Goal: Transaction & Acquisition: Purchase product/service

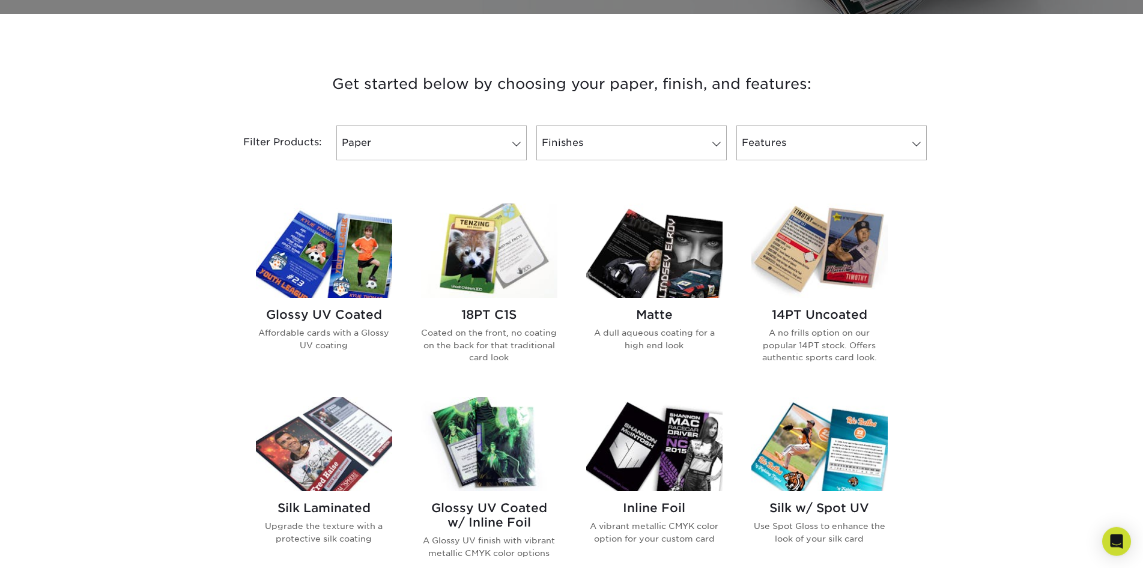
scroll to position [429, 0]
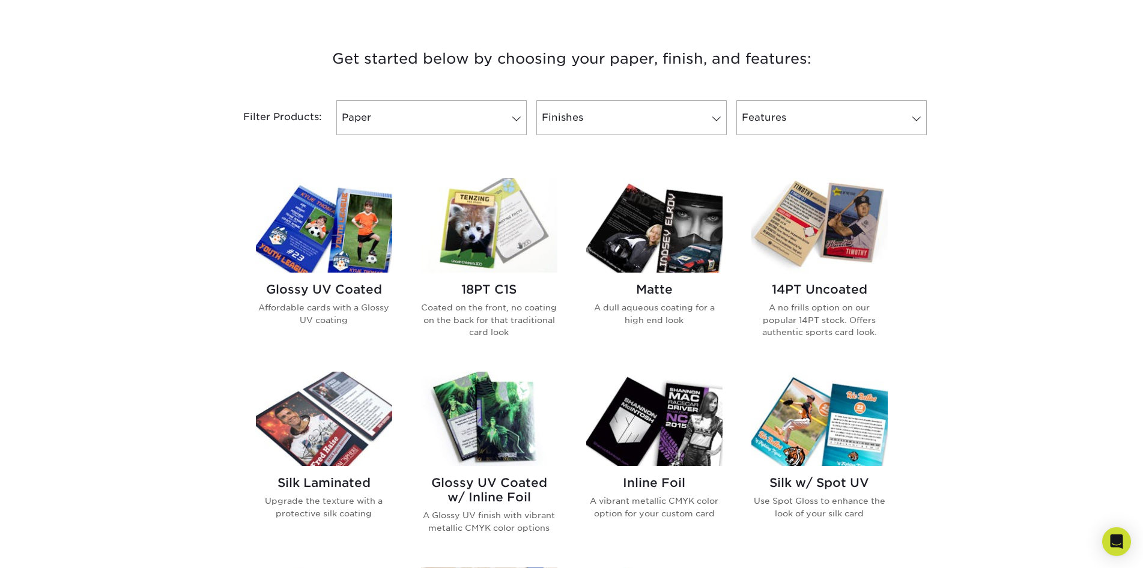
click at [818, 228] on img at bounding box center [820, 225] width 136 height 94
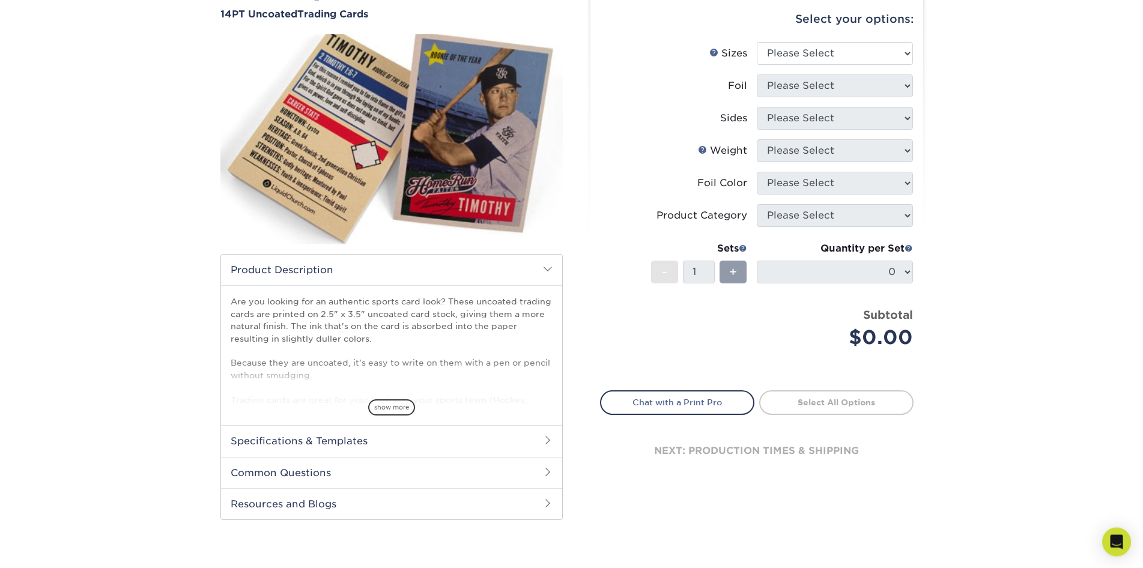
scroll to position [184, 0]
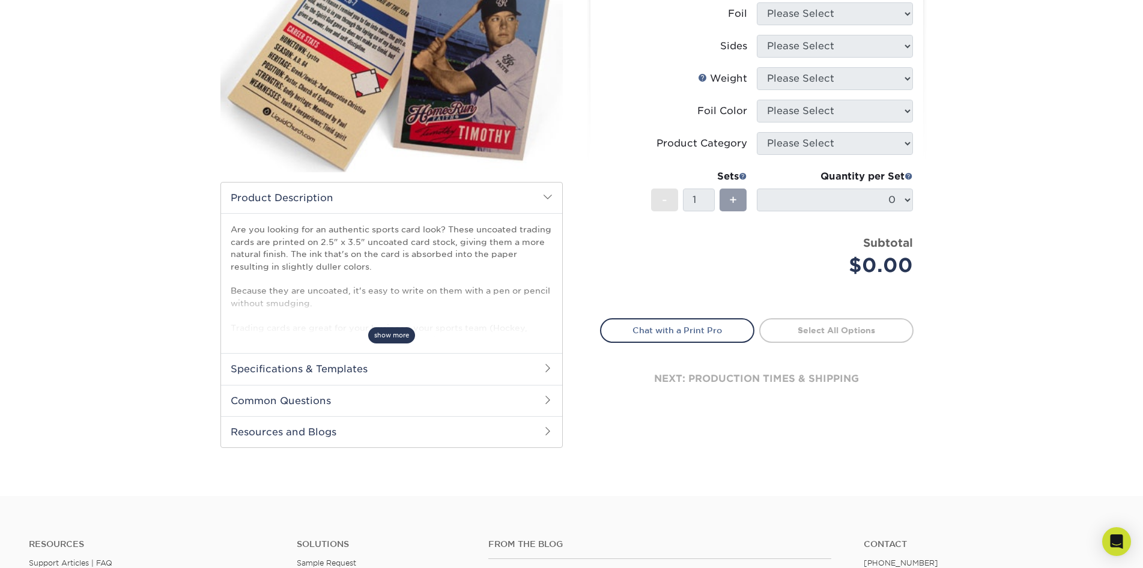
click at [392, 332] on span "show more" at bounding box center [391, 335] width 47 height 16
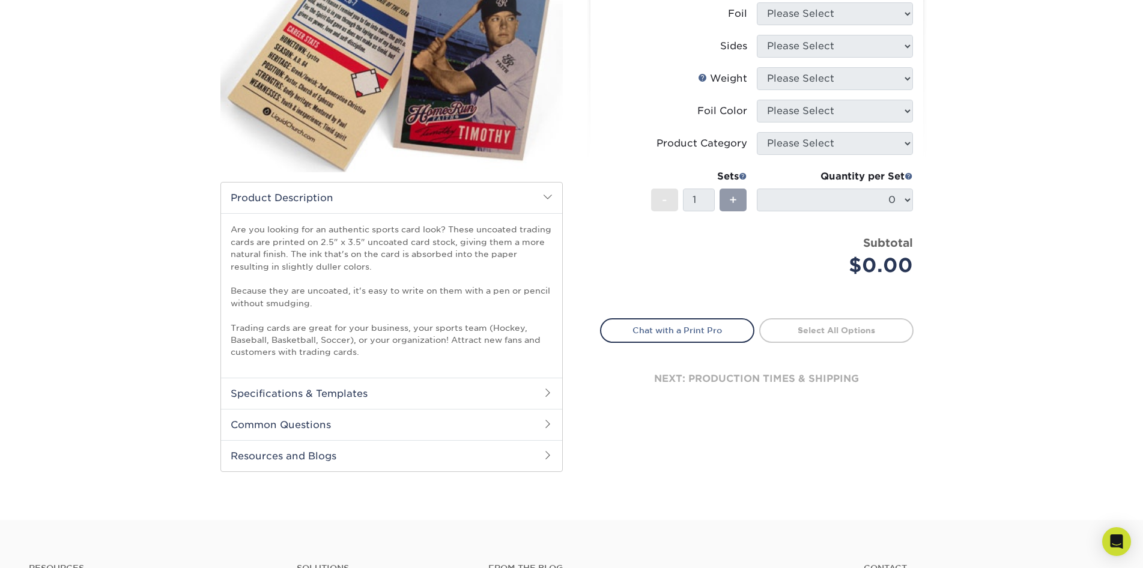
click at [431, 396] on h2 "Specifications & Templates" at bounding box center [391, 393] width 341 height 31
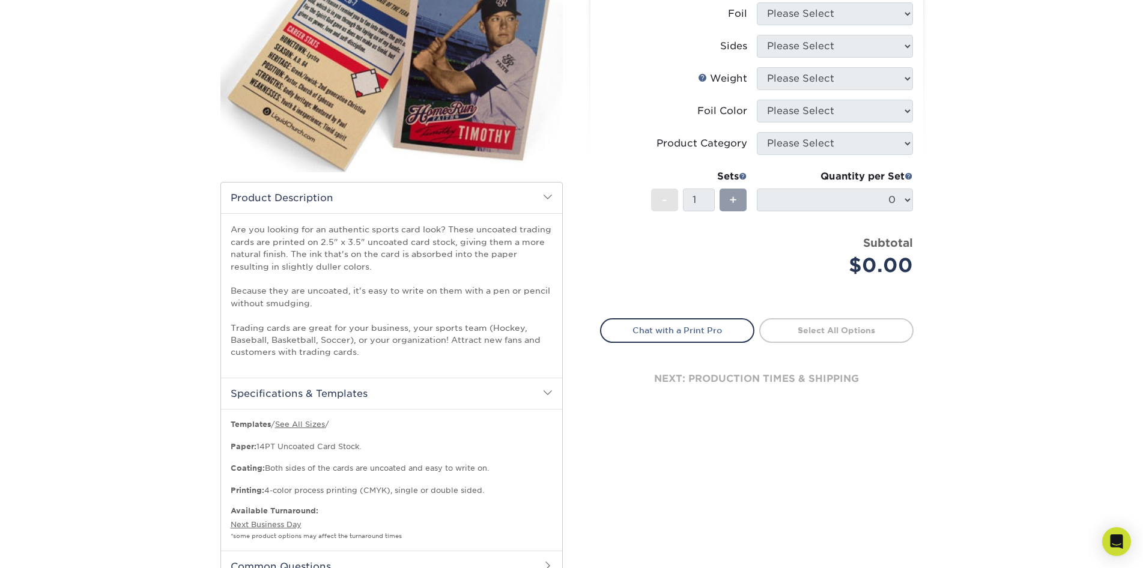
scroll to position [429, 0]
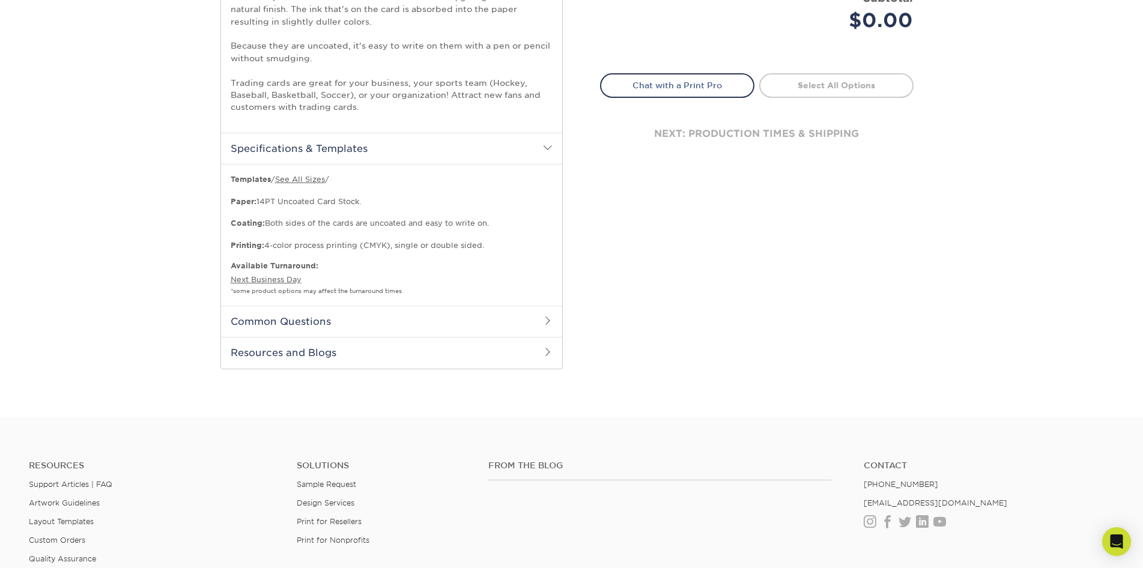
click at [316, 321] on h2 "Common Questions" at bounding box center [391, 321] width 341 height 31
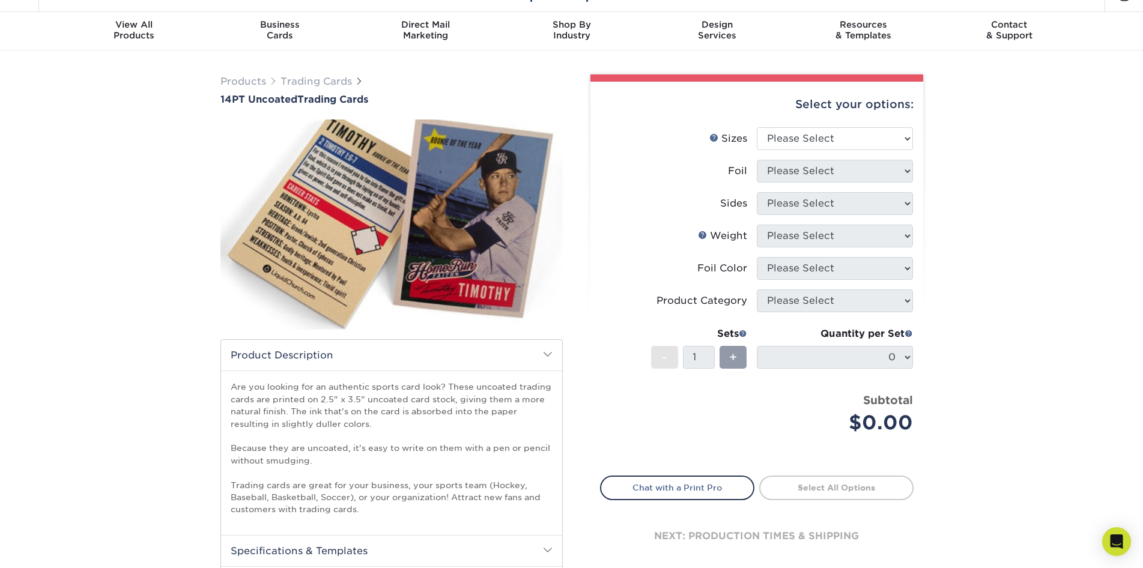
scroll to position [0, 0]
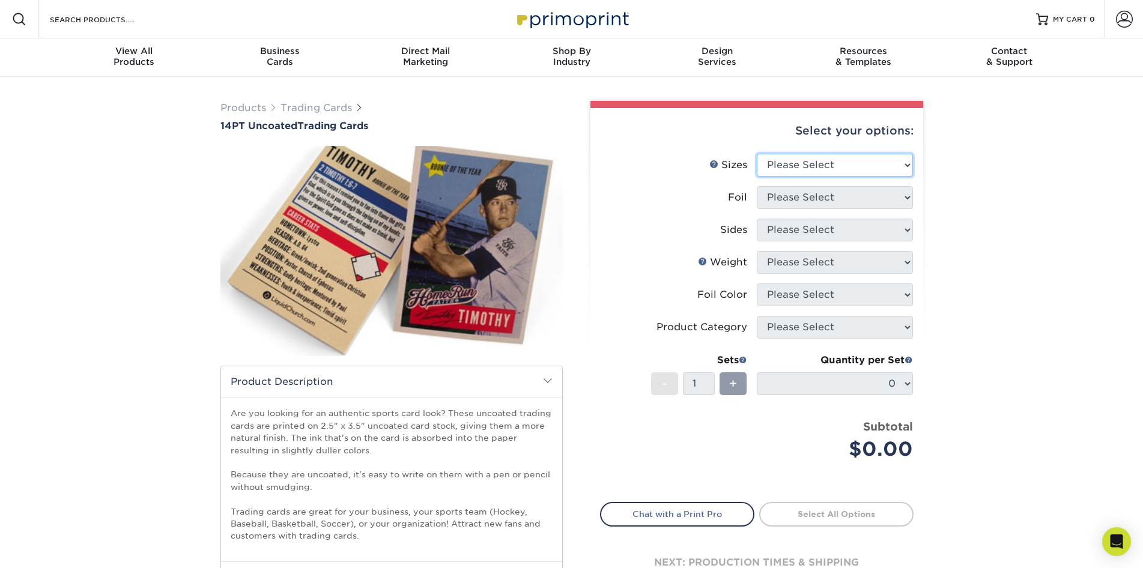
click at [902, 163] on select "Please Select 2.5" x 3.5"" at bounding box center [835, 165] width 156 height 23
select select "2.50x3.50"
click option "2.5" x 3.5"" at bounding box center [0, 0] width 0 height 0
click at [901, 196] on select "Please Select Yes No" at bounding box center [835, 197] width 156 height 23
select select "0"
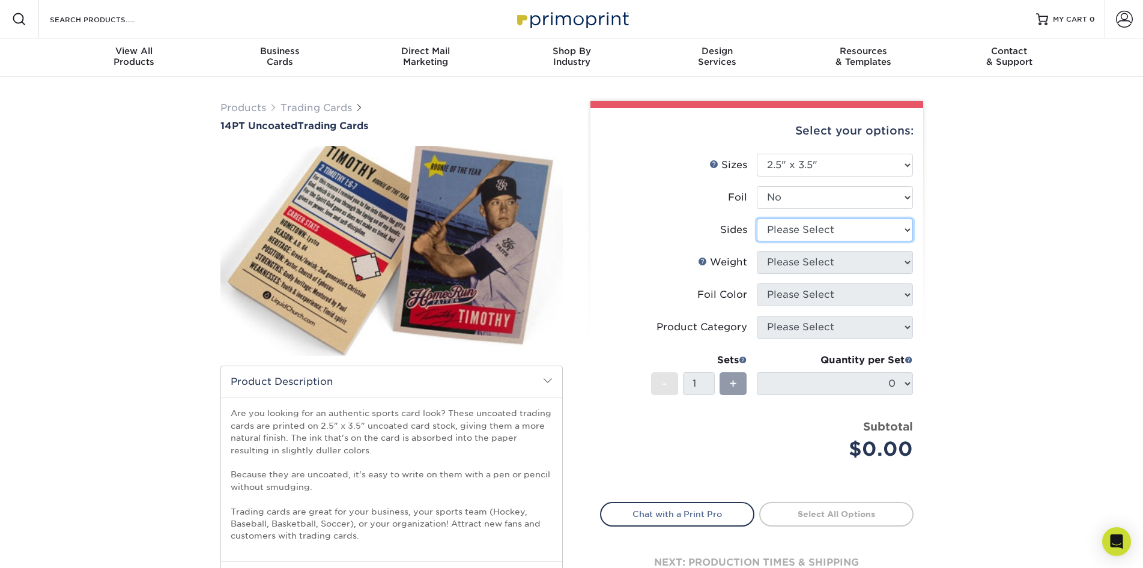
click at [905, 228] on select "Please Select Print Both Sides Print Front Only" at bounding box center [835, 230] width 156 height 23
select select "13abbda7-1d64-4f25-8bb2-c179b224825d"
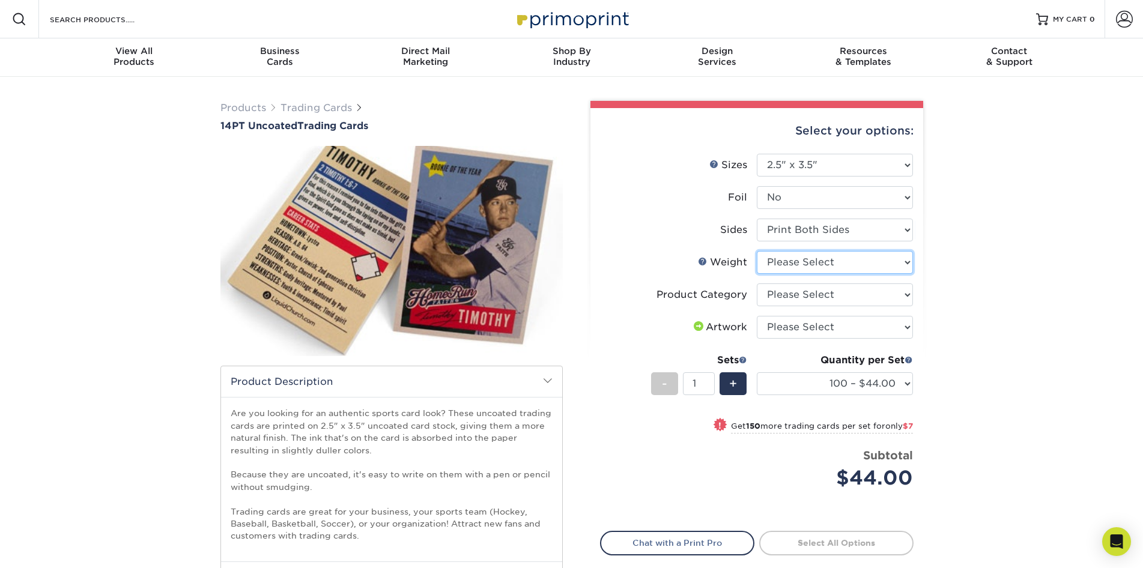
click at [757, 251] on select "Please Select 14PT Uncoated" at bounding box center [835, 262] width 156 height 23
select select "14PT Uncoated"
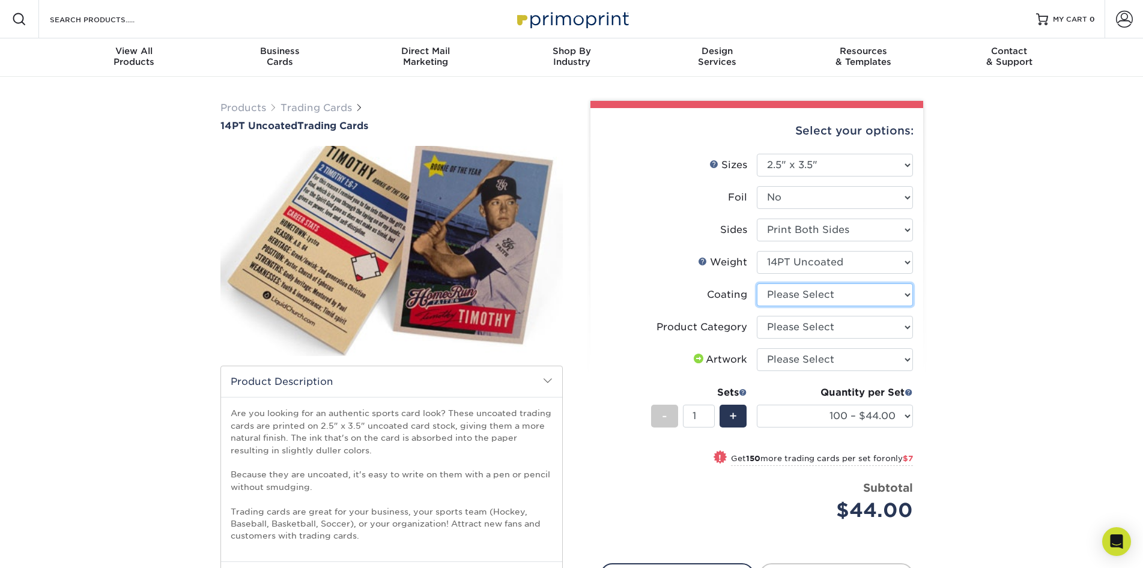
click at [757, 284] on select at bounding box center [835, 295] width 156 height 23
select select "3e7618de-abca-4bda-9f97-8b9129e913d8"
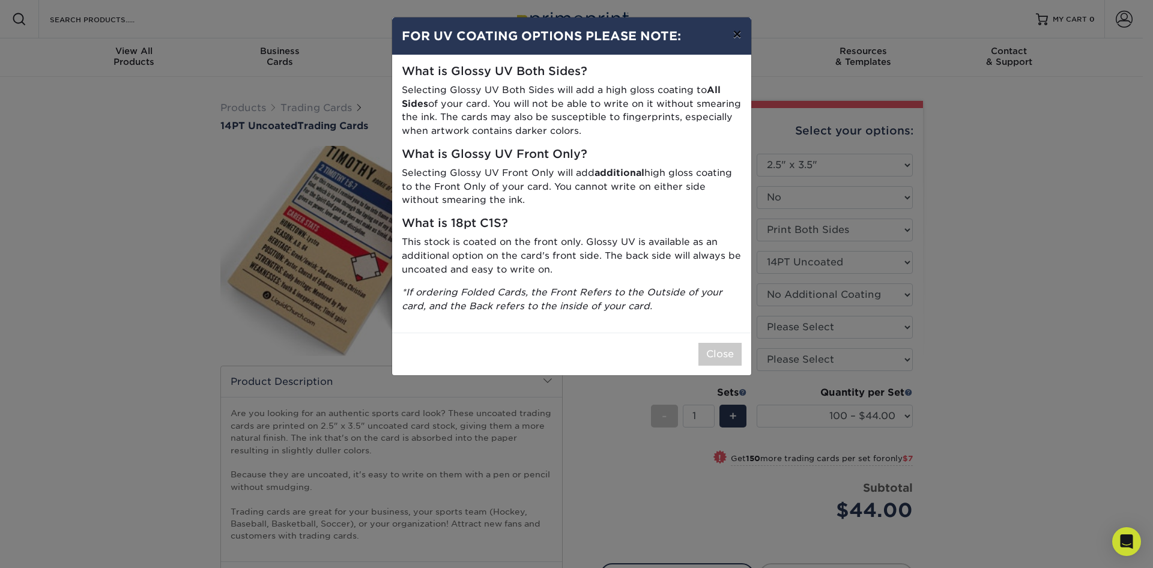
click at [738, 34] on button "×" at bounding box center [737, 34] width 28 height 34
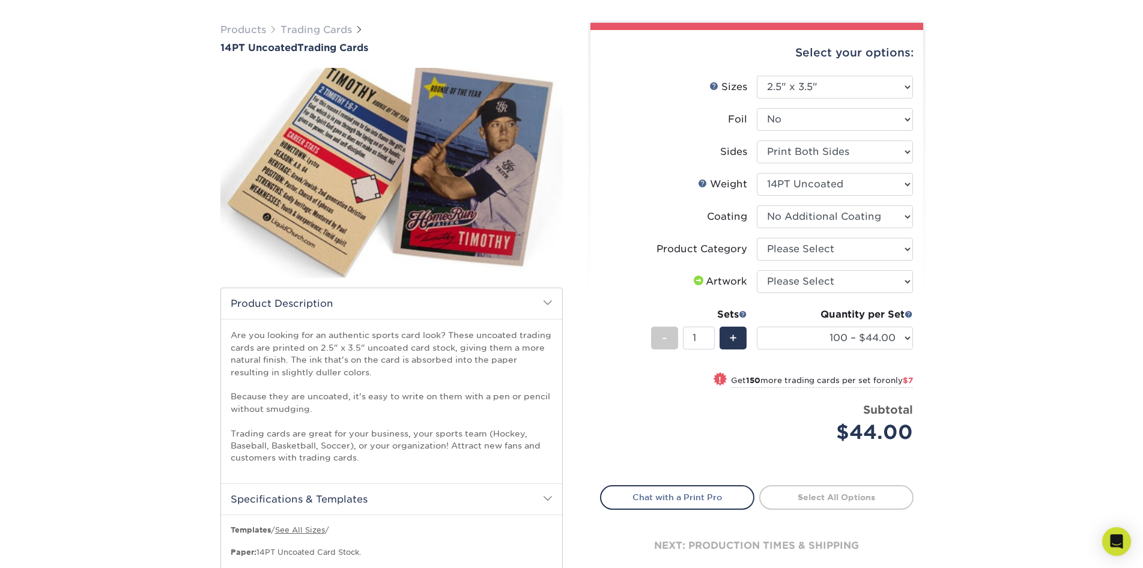
scroll to position [123, 0]
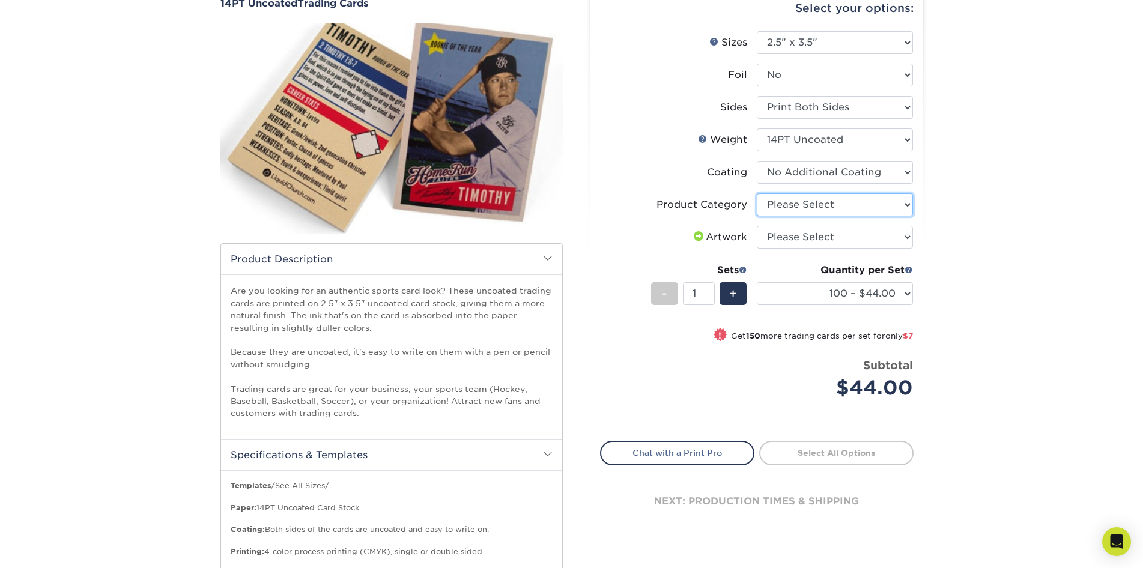
click at [757, 193] on select "Please Select Trading Cards" at bounding box center [835, 204] width 156 height 23
select select "c2f9bce9-36c2-409d-b101-c29d9d031e18"
click option "Trading Cards" at bounding box center [0, 0] width 0 height 0
click at [903, 236] on select "Please Select I will upload files I need a design - $100" at bounding box center [835, 237] width 156 height 23
select select "upload"
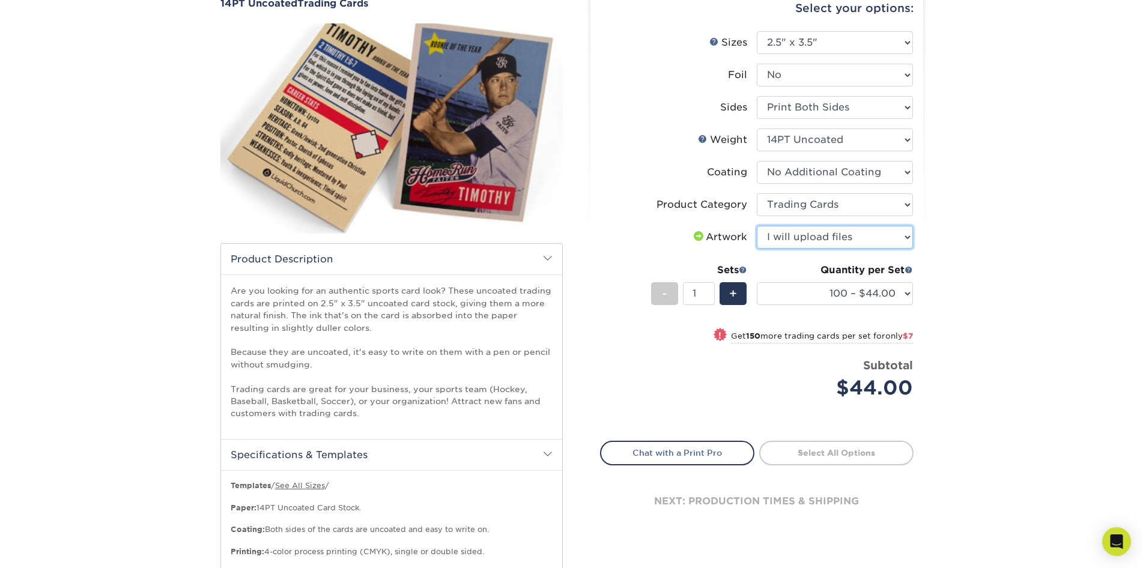
click option "I will upload files" at bounding box center [0, 0] width 0 height 0
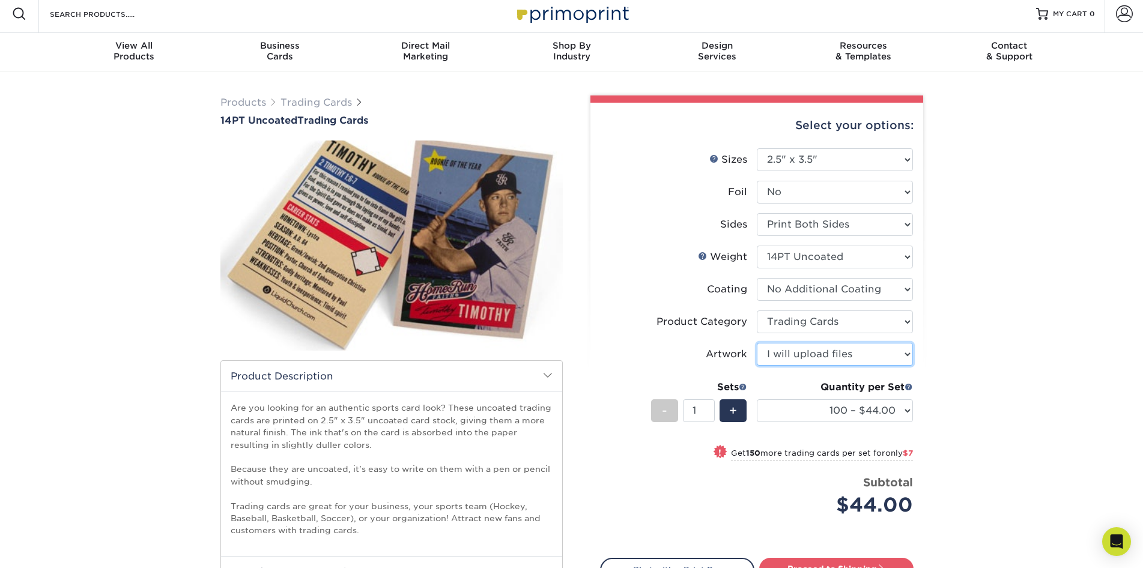
scroll to position [0, 0]
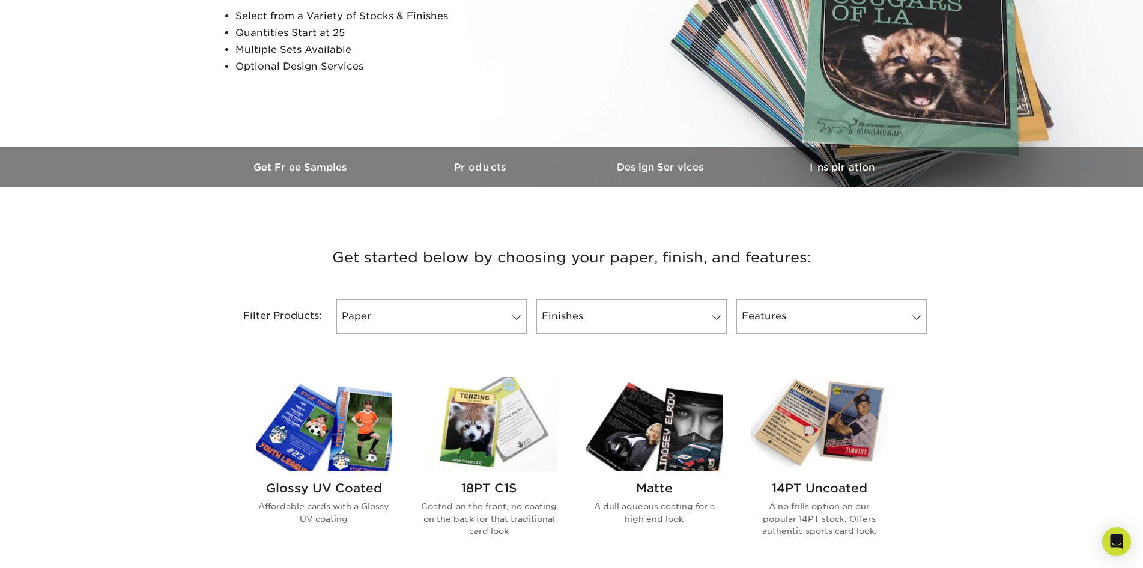
scroll to position [135, 0]
